Goal: Navigation & Orientation: Find specific page/section

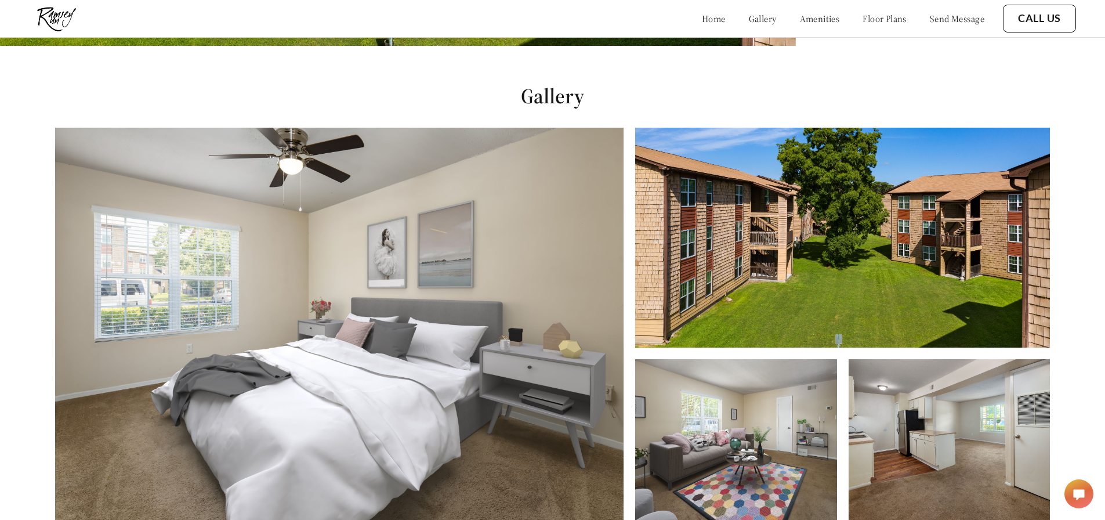
scroll to position [406, 0]
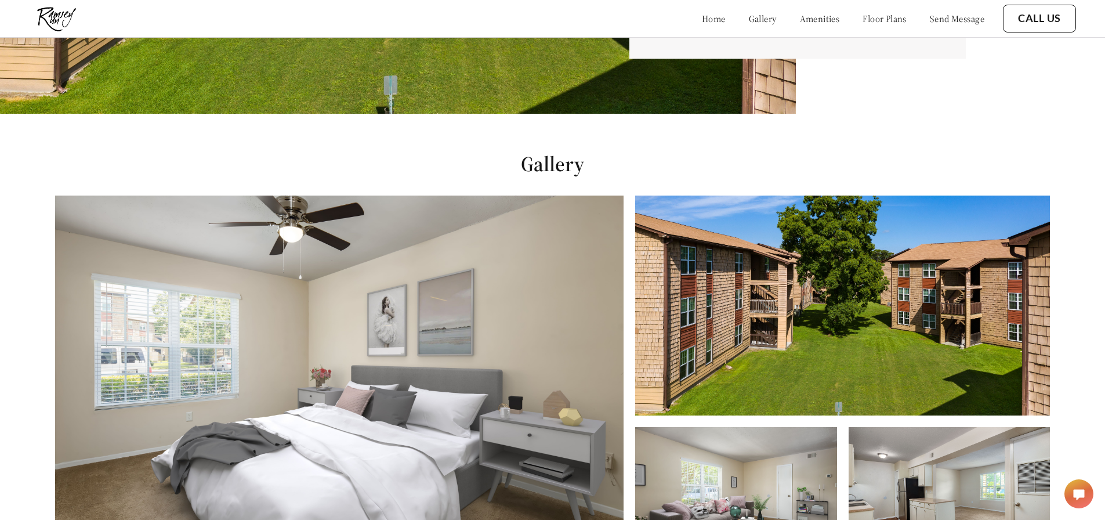
click at [863, 19] on link "floor plans" at bounding box center [885, 19] width 44 height 12
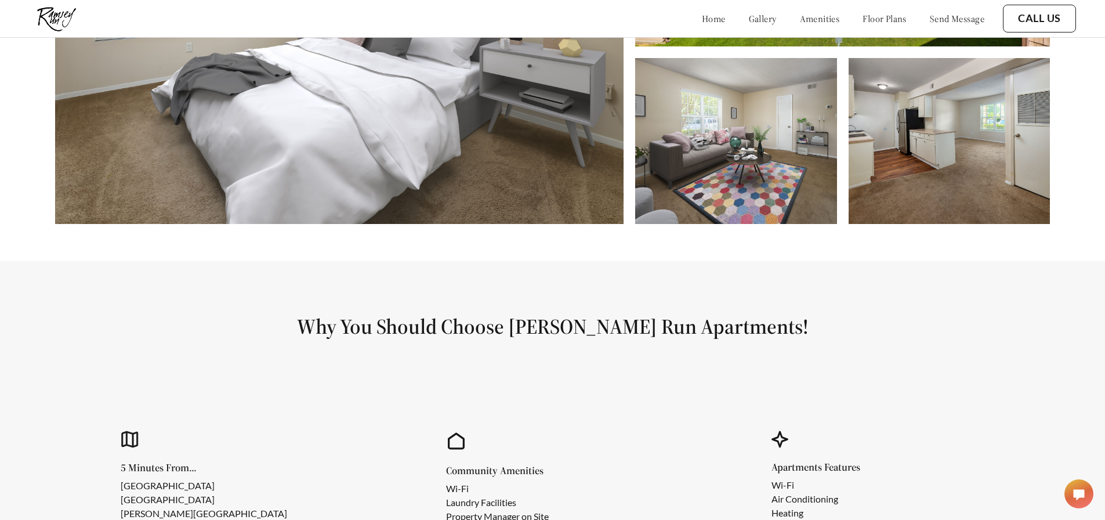
scroll to position [718, 0]
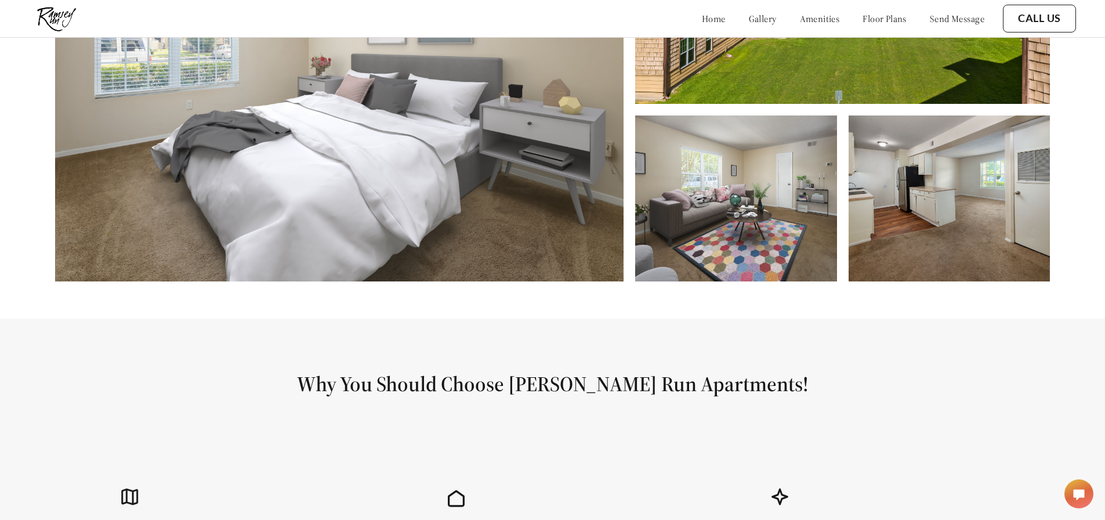
click at [738, 204] on img at bounding box center [735, 198] width 201 height 166
click at [749, 16] on link "gallery" at bounding box center [763, 19] width 28 height 12
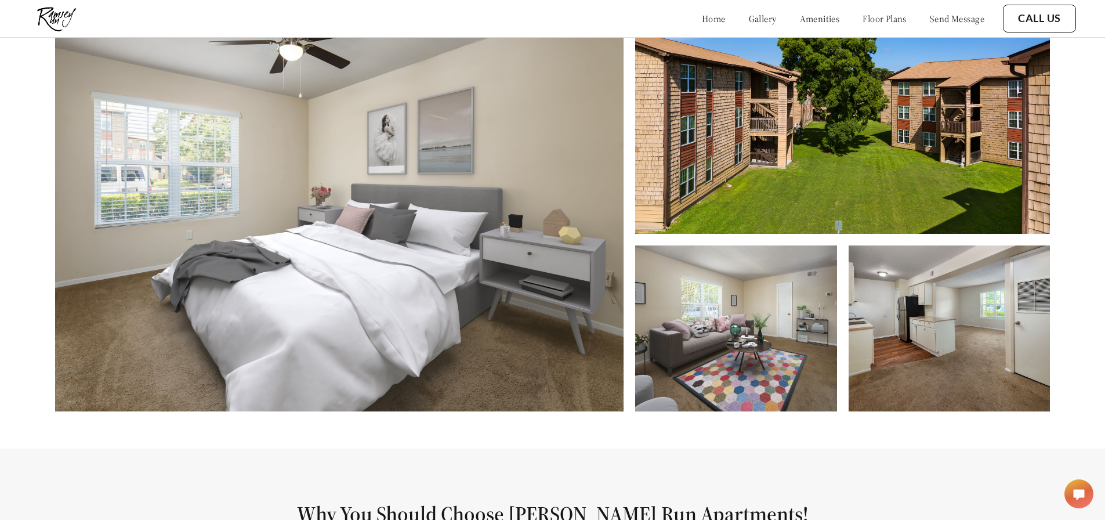
scroll to position [586, 0]
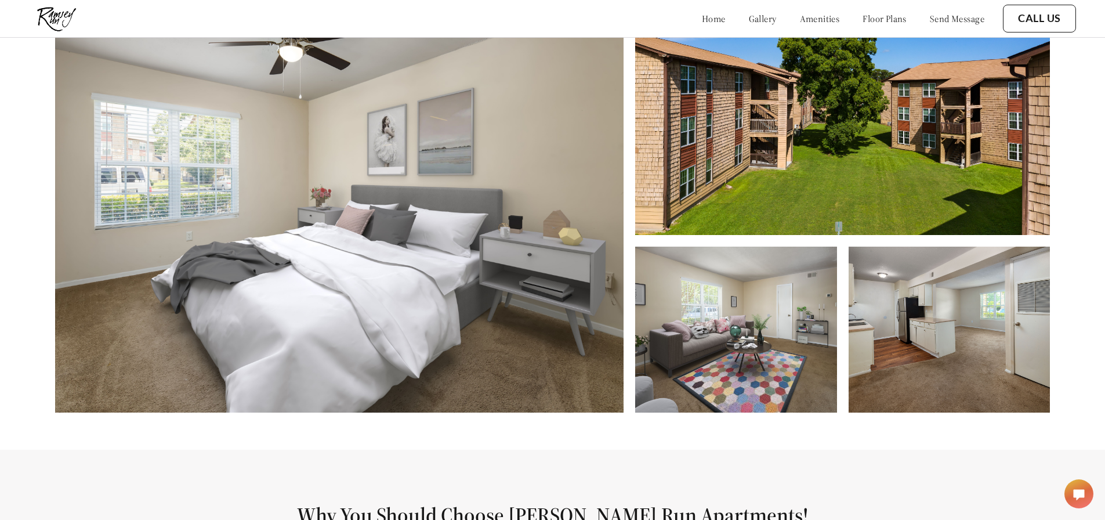
click at [800, 16] on link "amenities" at bounding box center [820, 19] width 40 height 12
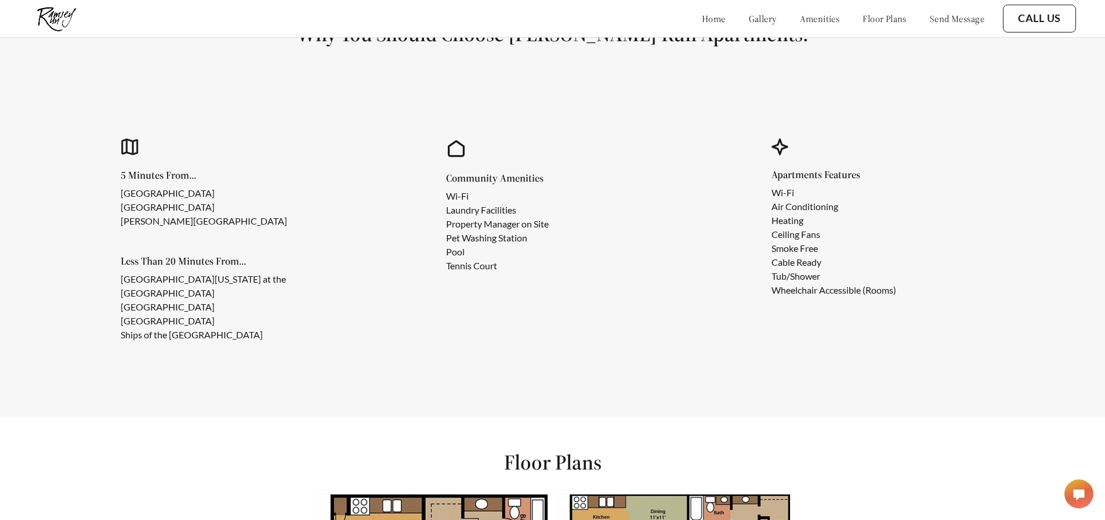
scroll to position [1068, 0]
click at [863, 15] on link "floor plans" at bounding box center [885, 19] width 44 height 12
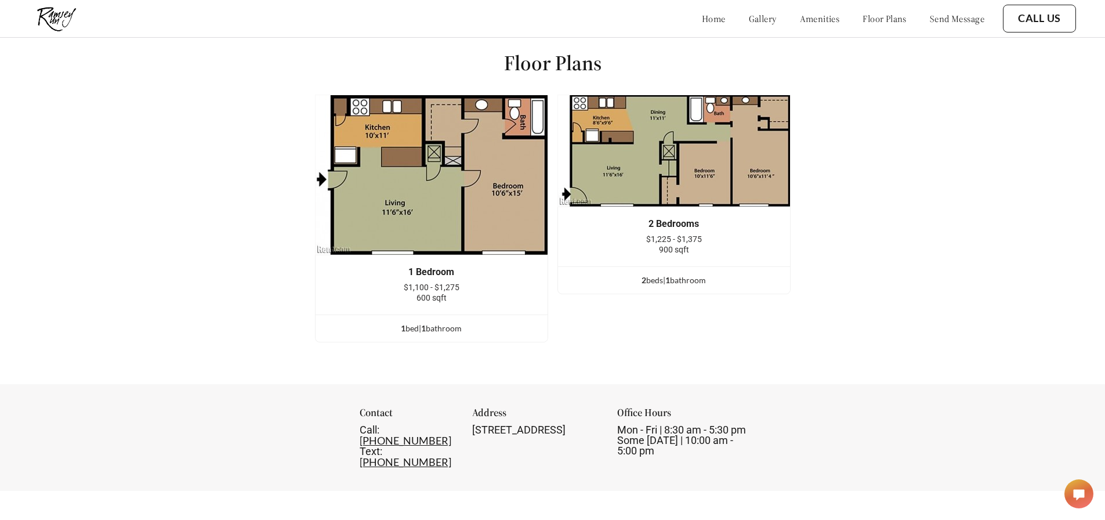
scroll to position [1530, 0]
